Goal: Transaction & Acquisition: Purchase product/service

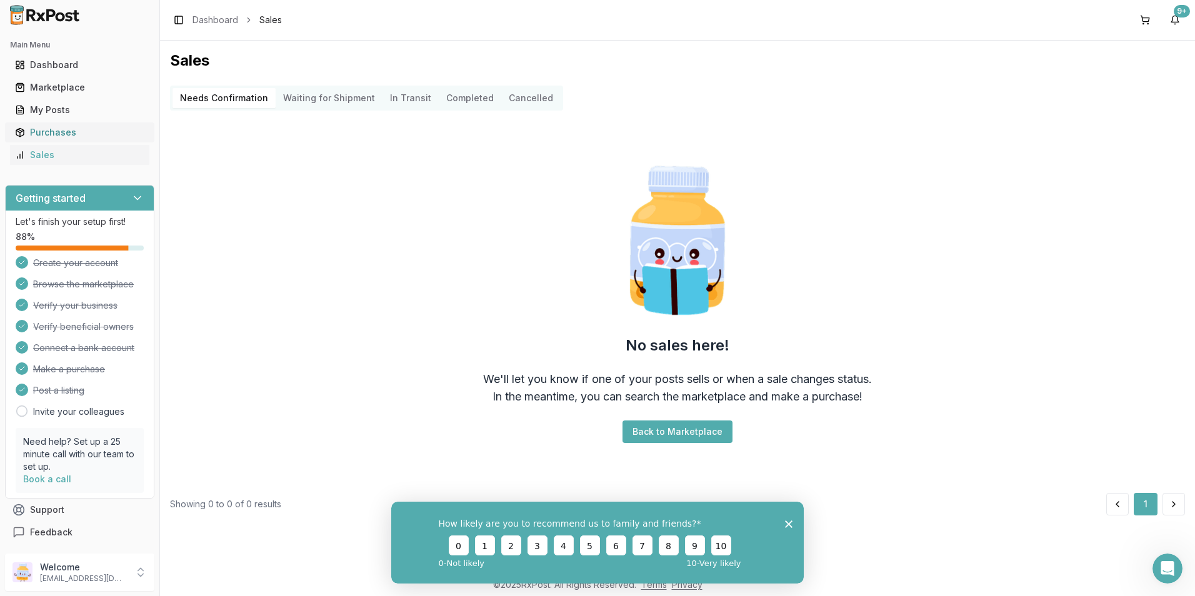
click at [44, 128] on div "Purchases" at bounding box center [79, 132] width 129 height 13
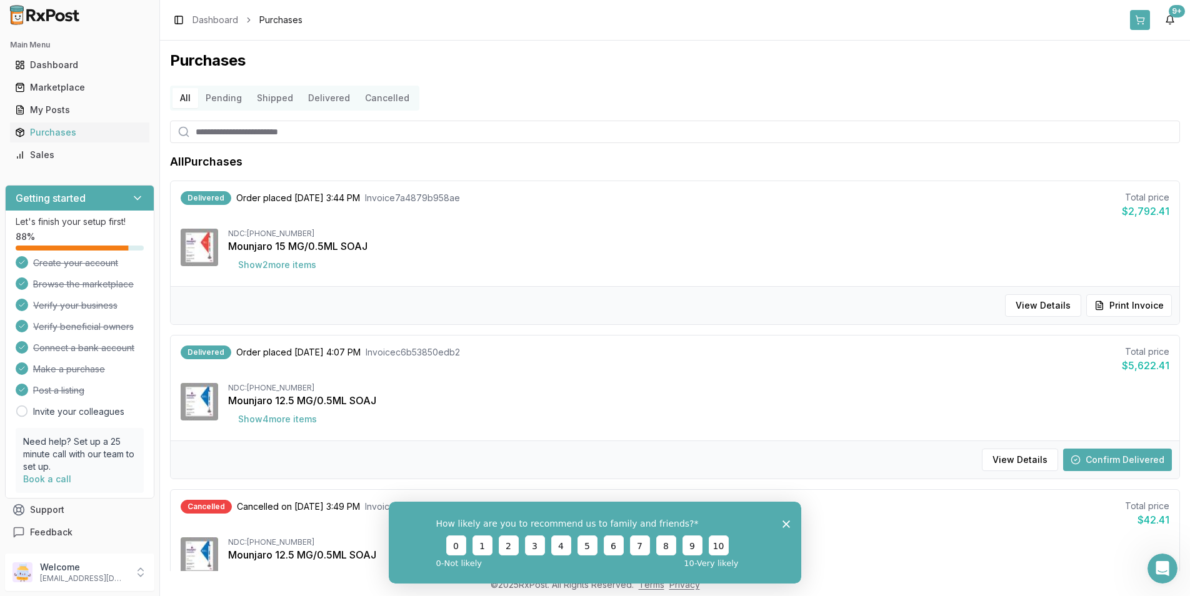
click at [1136, 20] on button at bounding box center [1140, 20] width 20 height 20
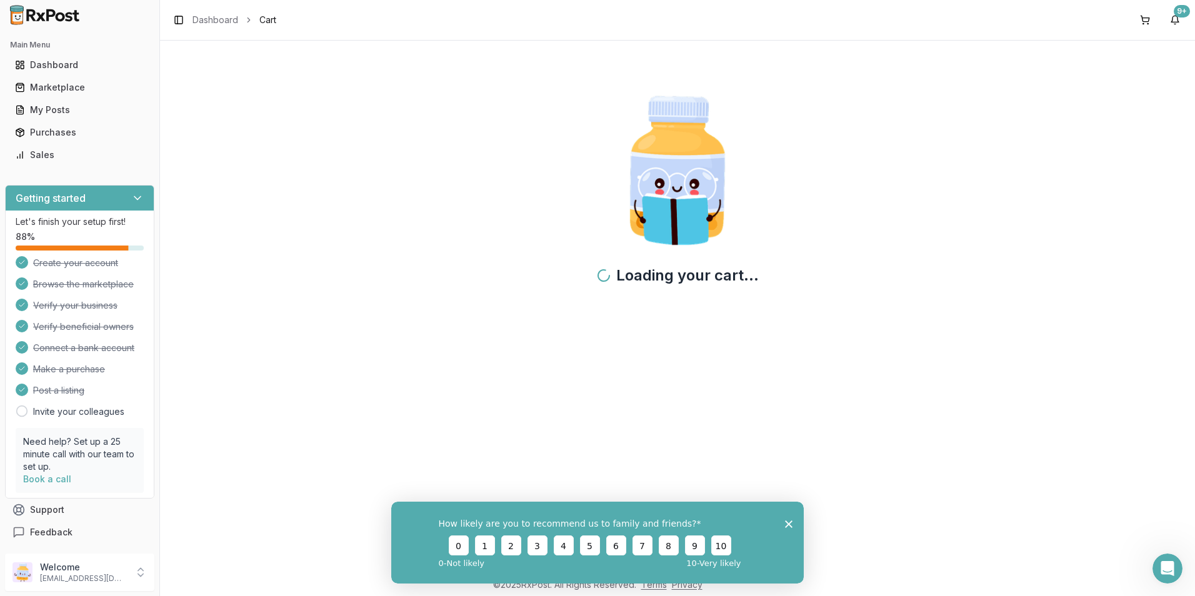
click at [788, 523] on icon "Close survey" at bounding box center [789, 524] width 8 height 8
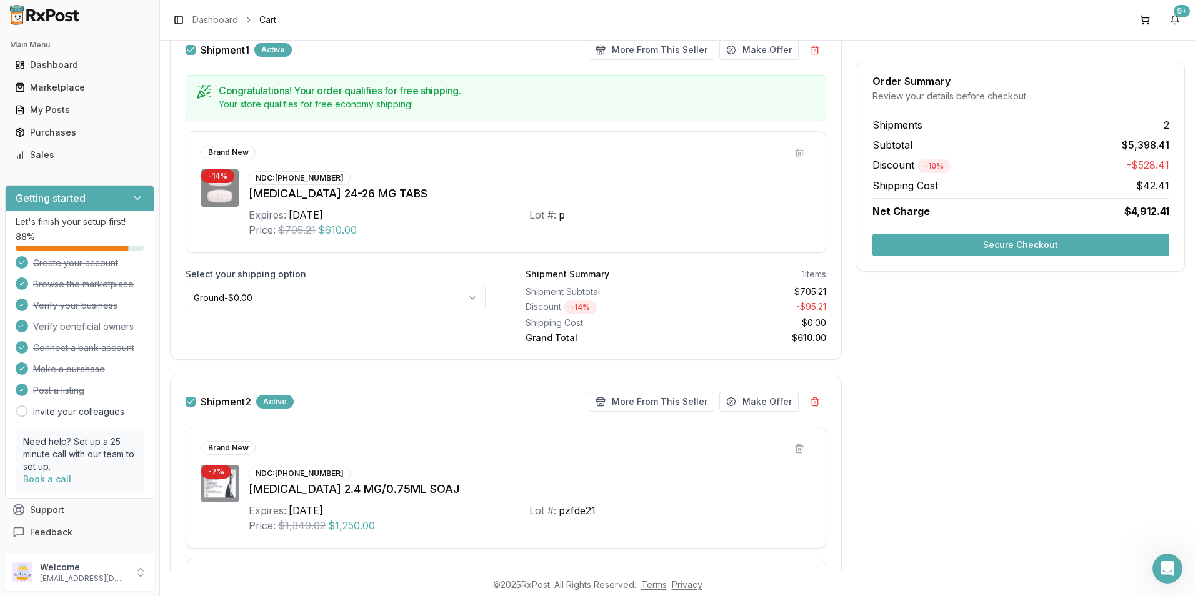
scroll to position [393, 0]
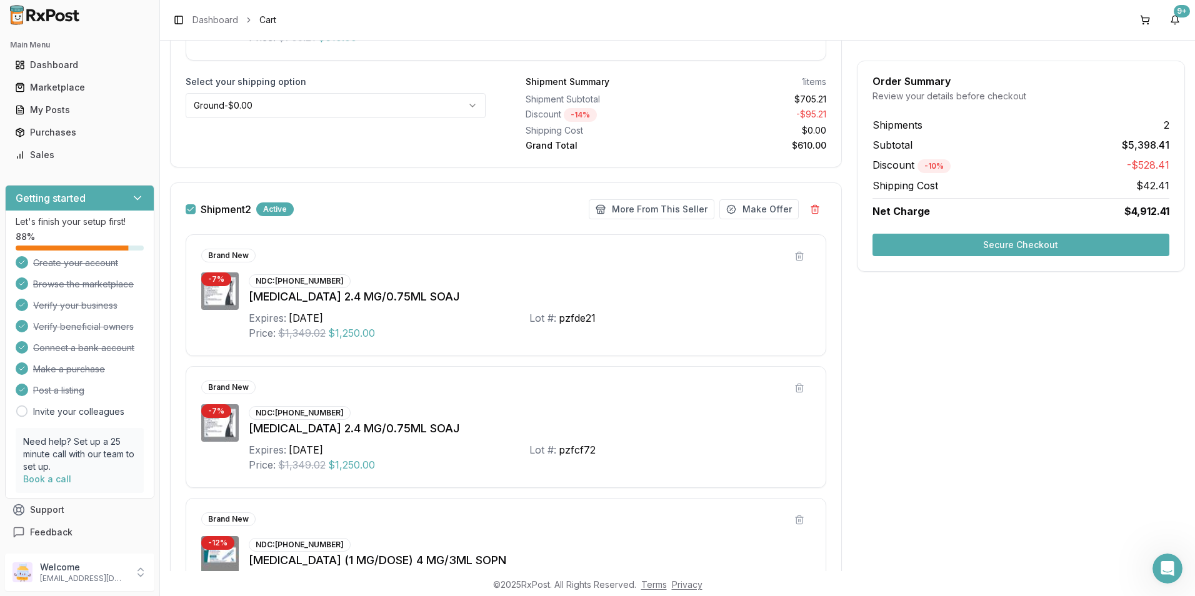
click at [938, 249] on button "Secure Checkout" at bounding box center [1021, 245] width 297 height 23
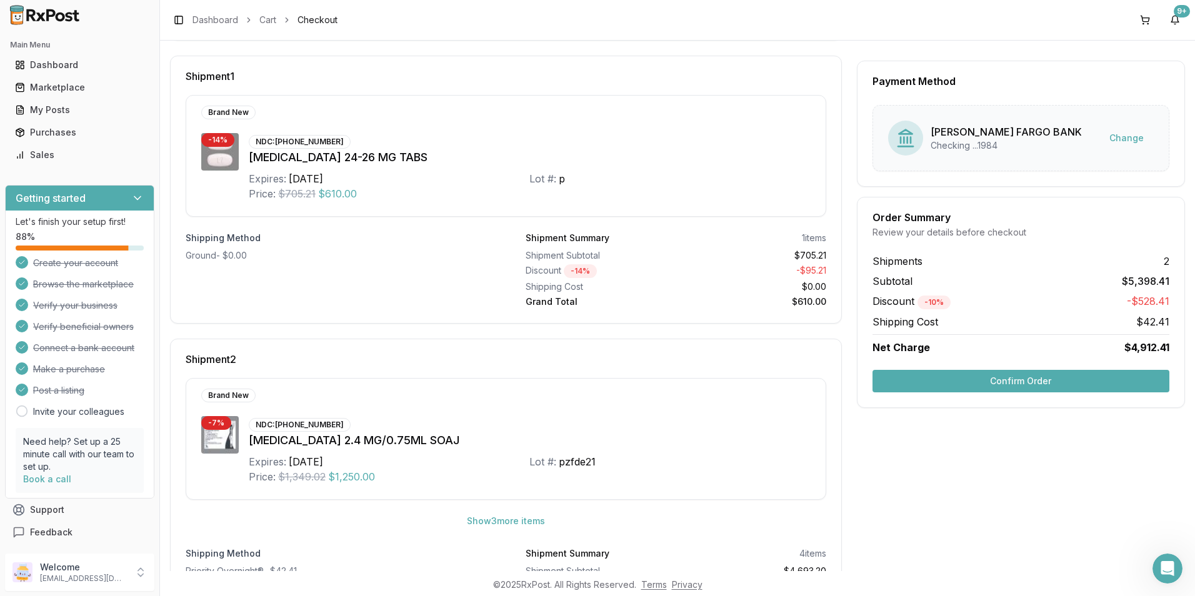
scroll to position [188, 0]
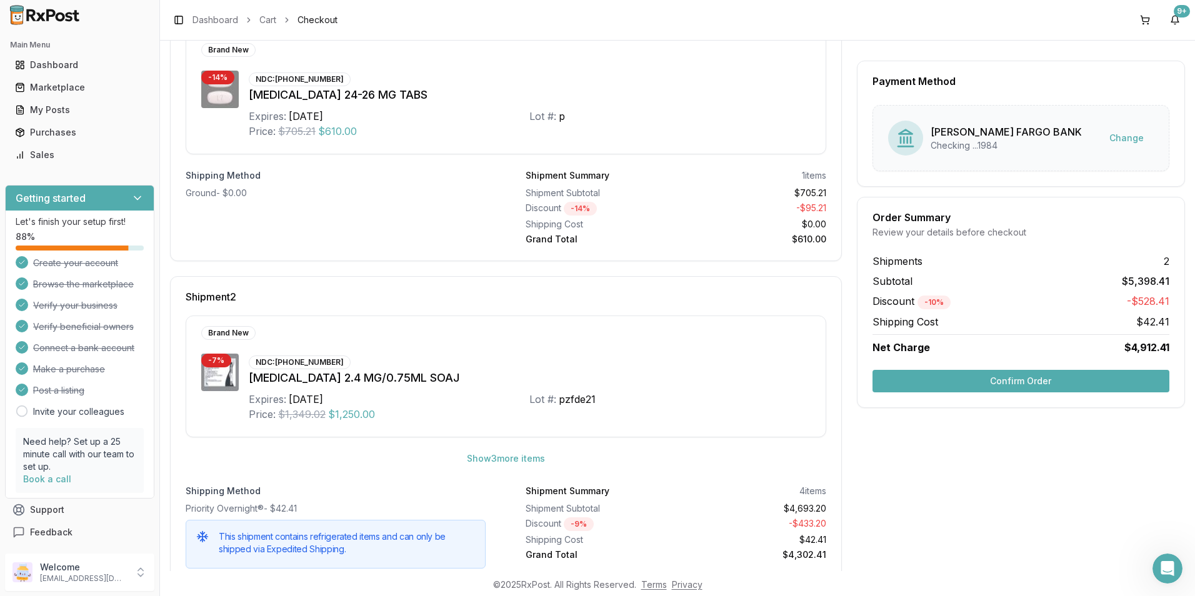
click at [992, 383] on button "Confirm Order" at bounding box center [1021, 381] width 297 height 23
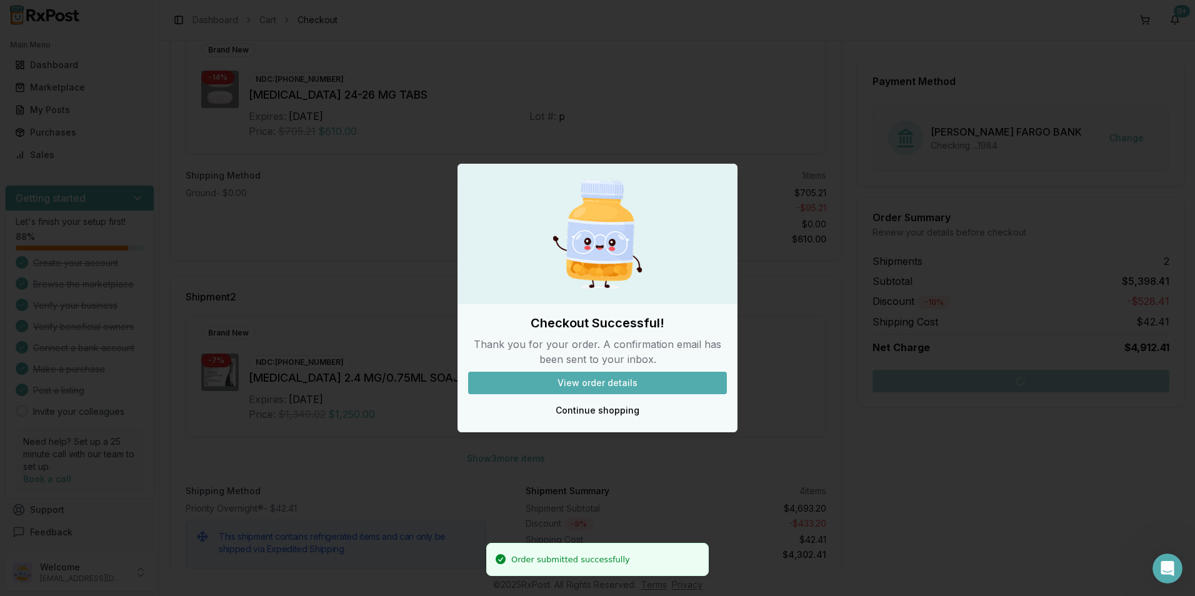
click at [606, 387] on button "View order details" at bounding box center [597, 383] width 259 height 23
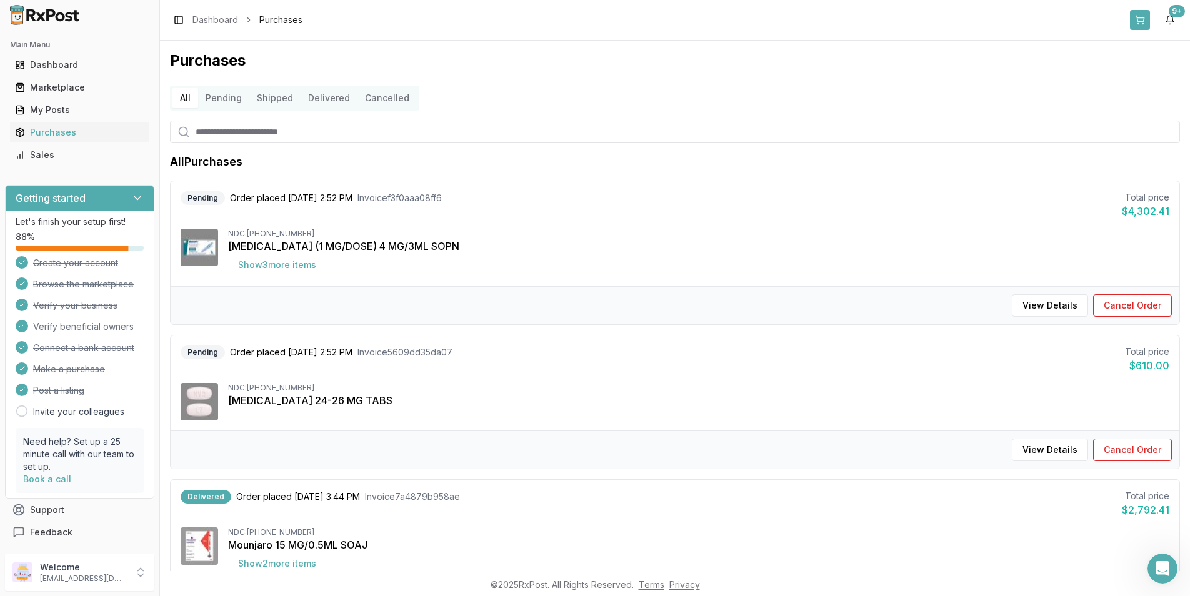
click at [1142, 23] on button at bounding box center [1140, 20] width 20 height 20
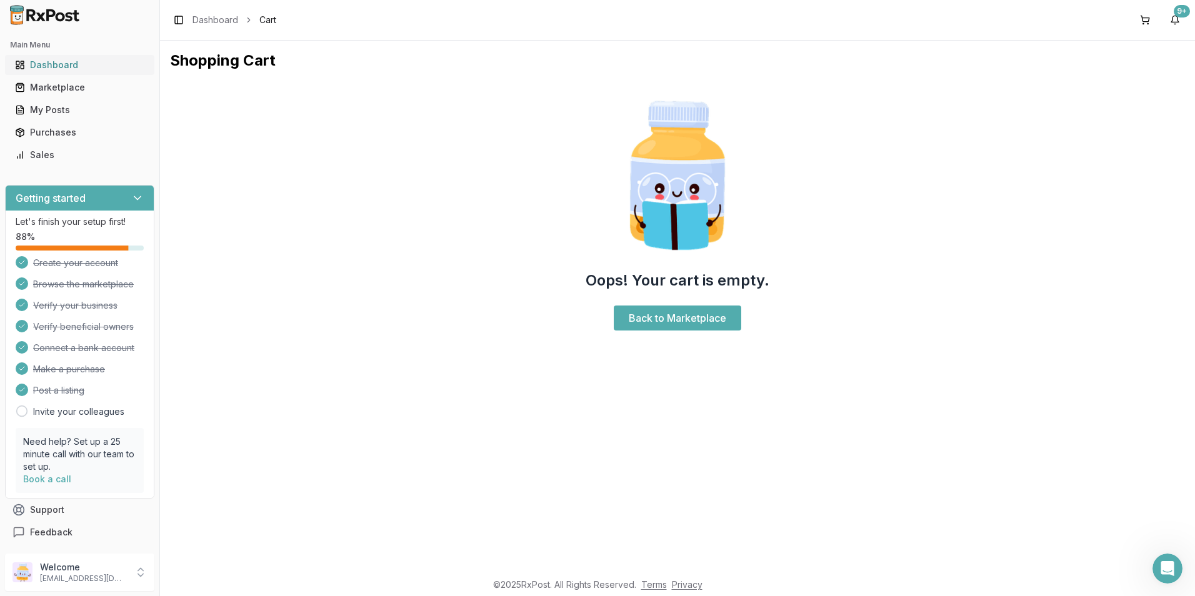
click at [46, 63] on div "Dashboard" at bounding box center [79, 65] width 129 height 13
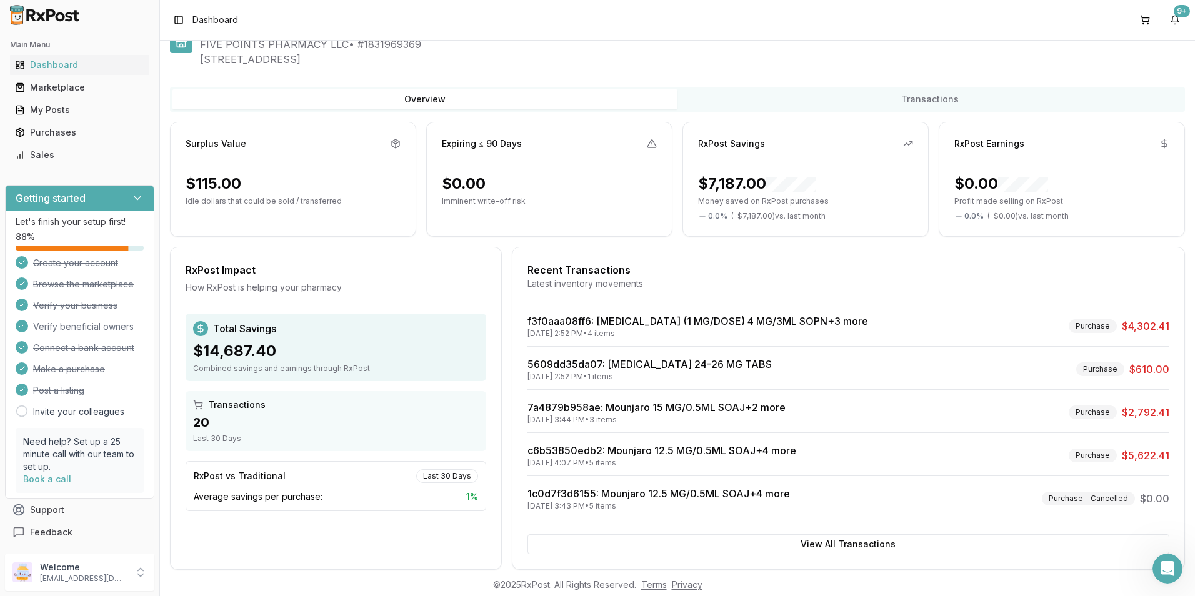
scroll to position [53, 0]
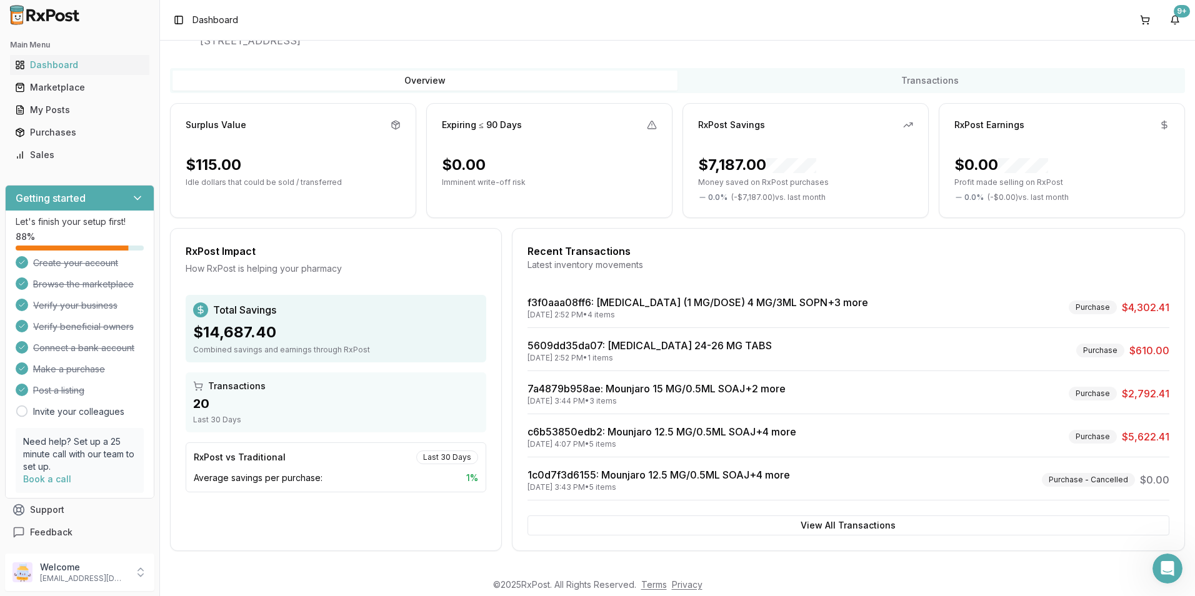
click at [247, 408] on div "20" at bounding box center [336, 404] width 286 height 18
click at [418, 402] on div "20" at bounding box center [336, 404] width 286 height 18
click at [453, 459] on div "Last 30 Days" at bounding box center [447, 458] width 62 height 14
click at [237, 480] on span "Average savings per purchase:" at bounding box center [258, 478] width 129 height 13
click at [818, 526] on button "View All Transactions" at bounding box center [849, 526] width 642 height 20
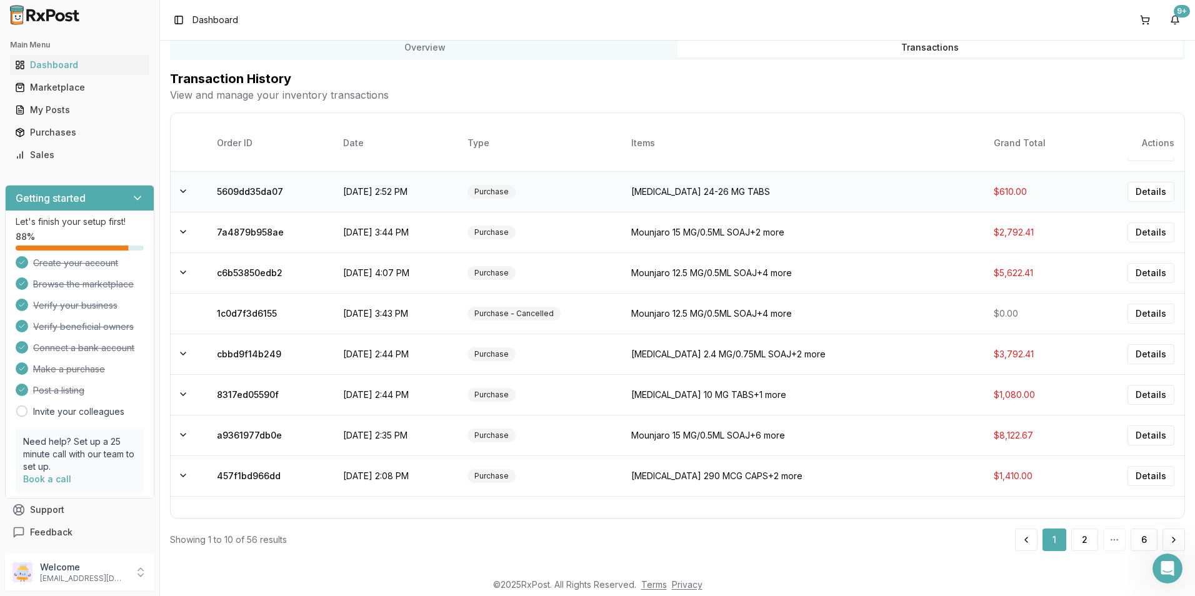
scroll to position [0, 0]
